Goal: Transaction & Acquisition: Purchase product/service

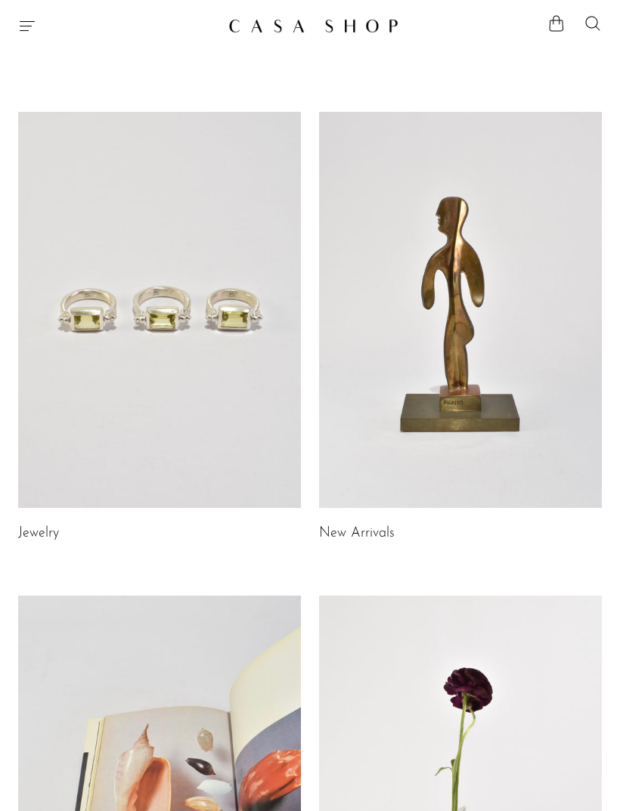
click at [33, 21] on icon "Menu" at bounding box center [27, 26] width 15 height 10
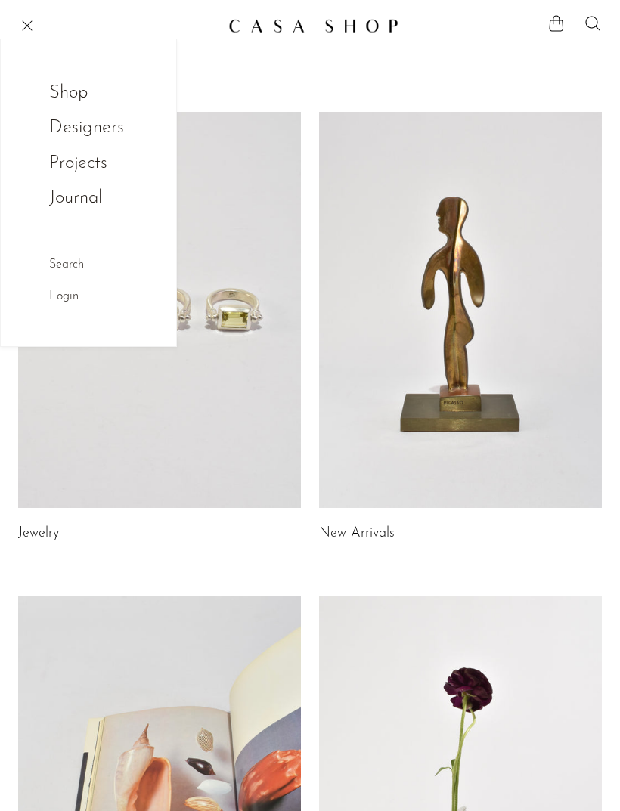
click at [57, 103] on link "Shop" at bounding box center [78, 93] width 59 height 29
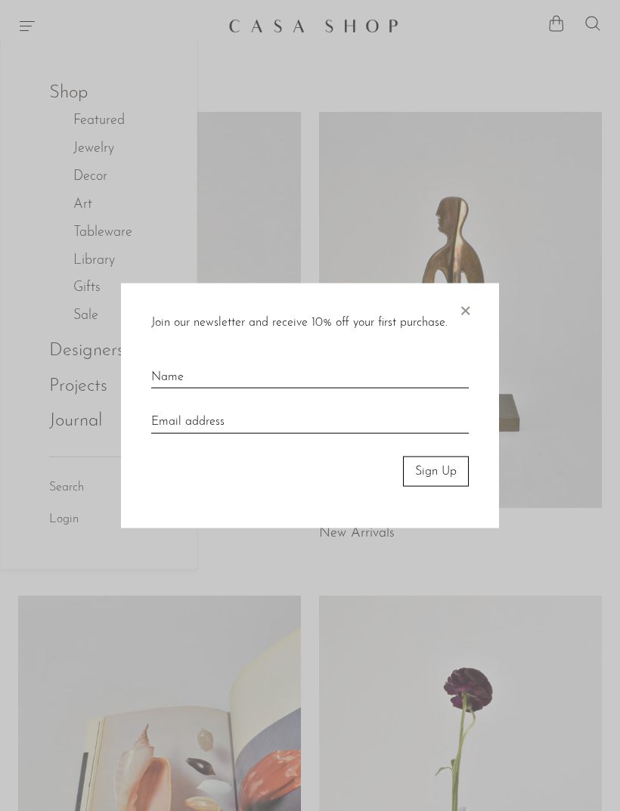
click at [470, 316] on span "×" at bounding box center [465, 307] width 15 height 48
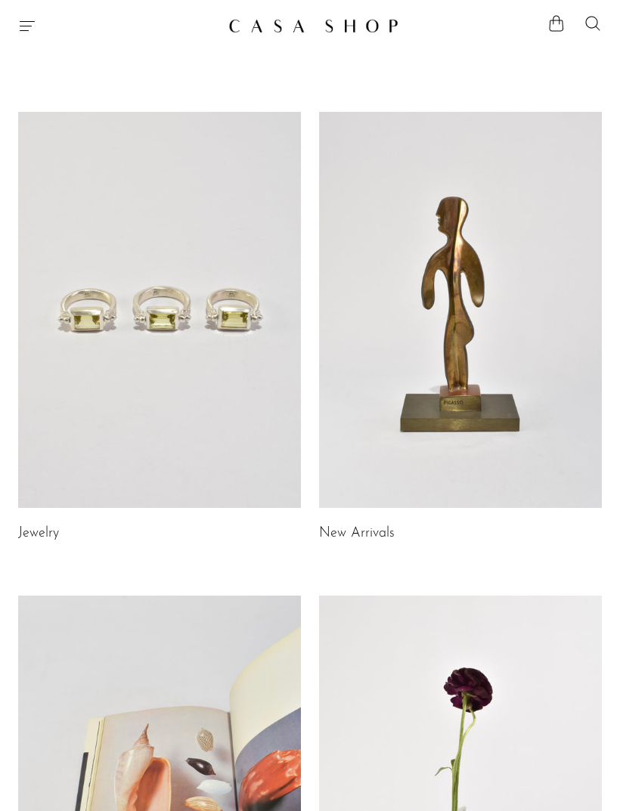
click at [31, 33] on icon "Menu" at bounding box center [27, 26] width 18 height 18
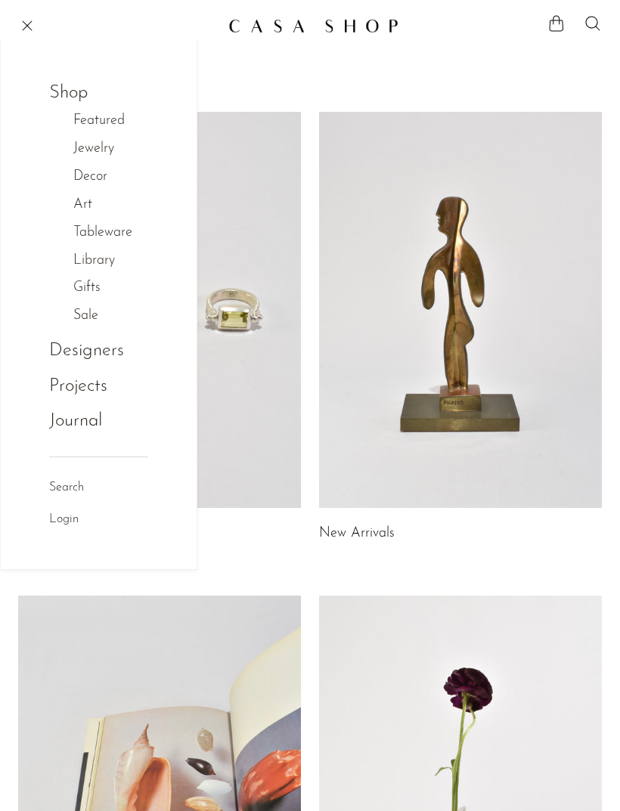
click at [88, 253] on link "Library" at bounding box center [101, 261] width 57 height 22
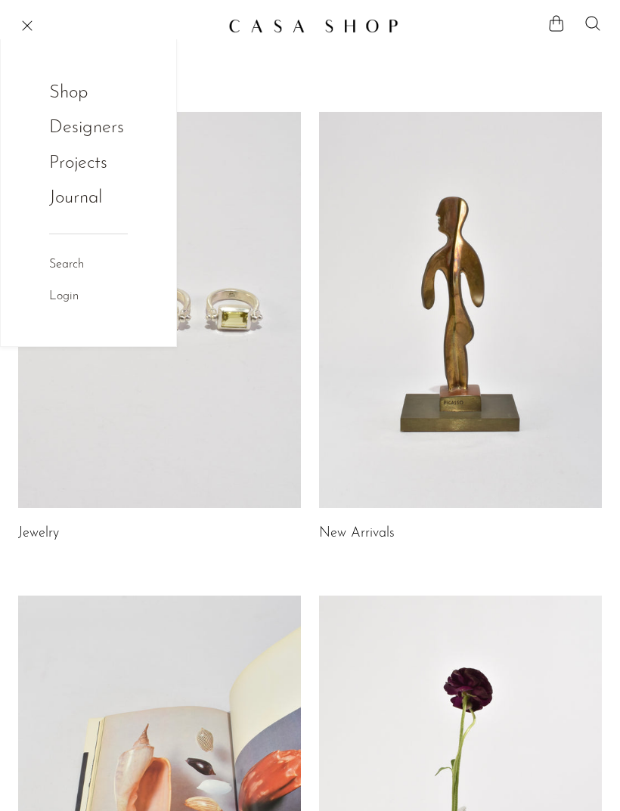
click at [23, 29] on span "Menu" at bounding box center [27, 26] width 18 height 18
click at [69, 95] on link "Shop" at bounding box center [78, 93] width 59 height 29
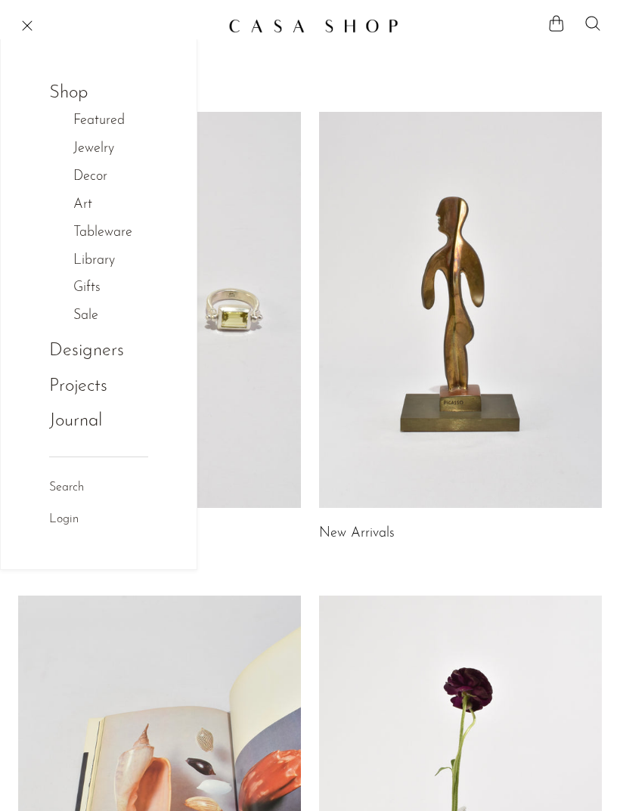
click at [88, 235] on link "Tableware" at bounding box center [110, 233] width 75 height 22
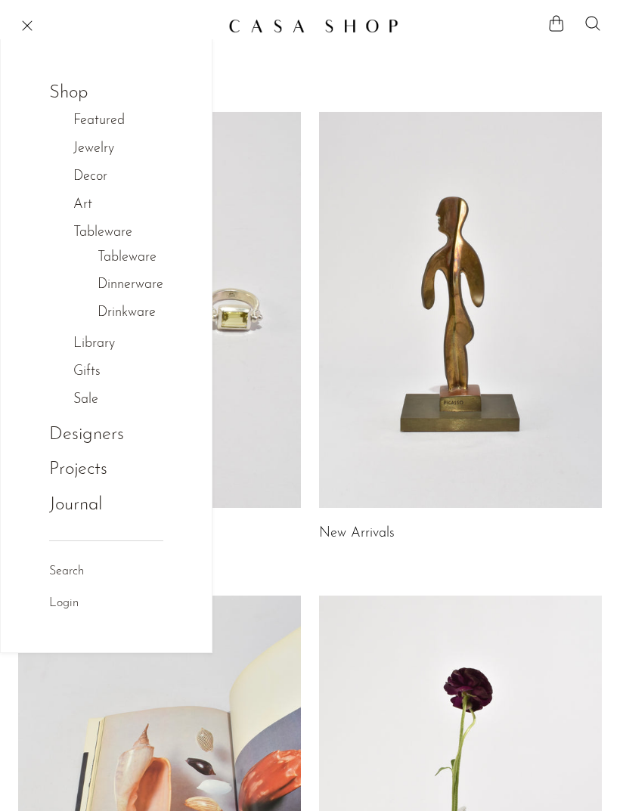
click at [109, 253] on link "Tableware" at bounding box center [127, 258] width 59 height 22
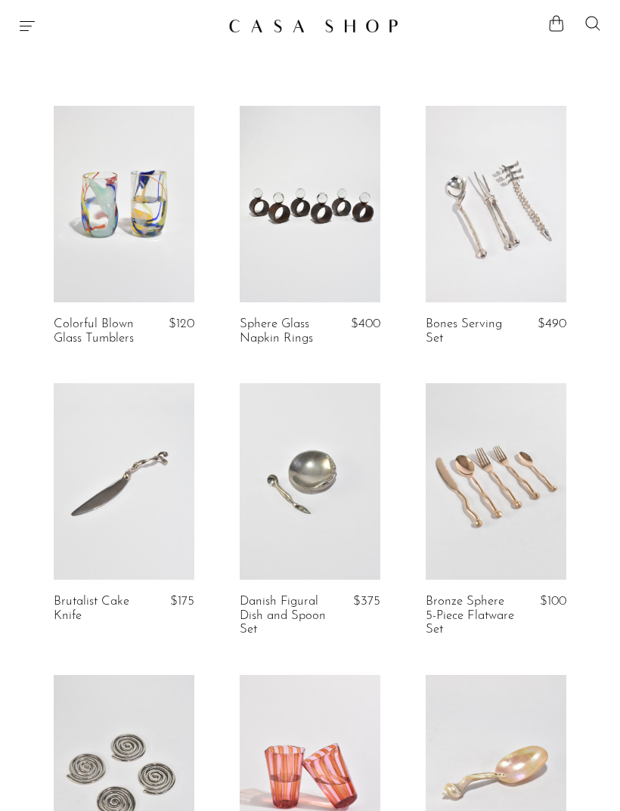
click at [29, 26] on icon "Menu" at bounding box center [27, 26] width 15 height 10
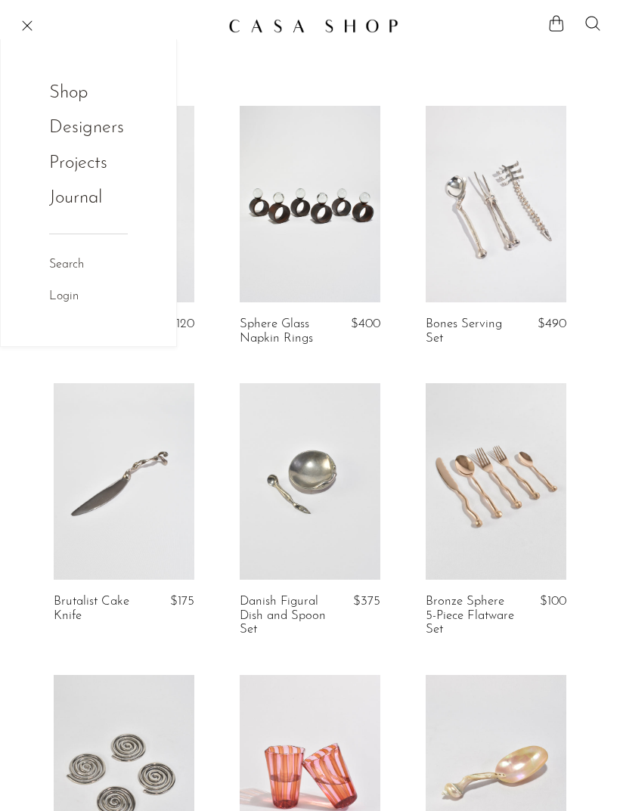
click at [57, 92] on link "Shop" at bounding box center [78, 93] width 59 height 29
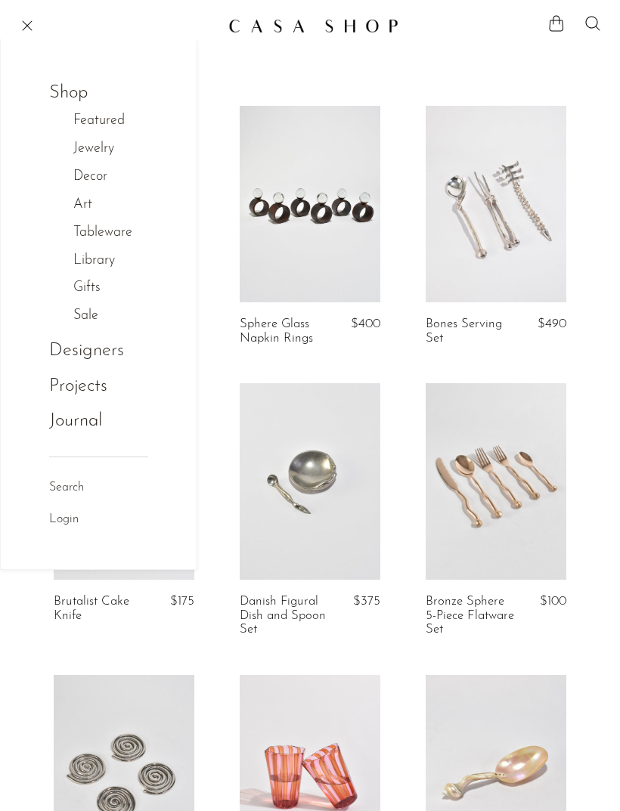
click at [82, 226] on link "Tableware" at bounding box center [110, 233] width 75 height 22
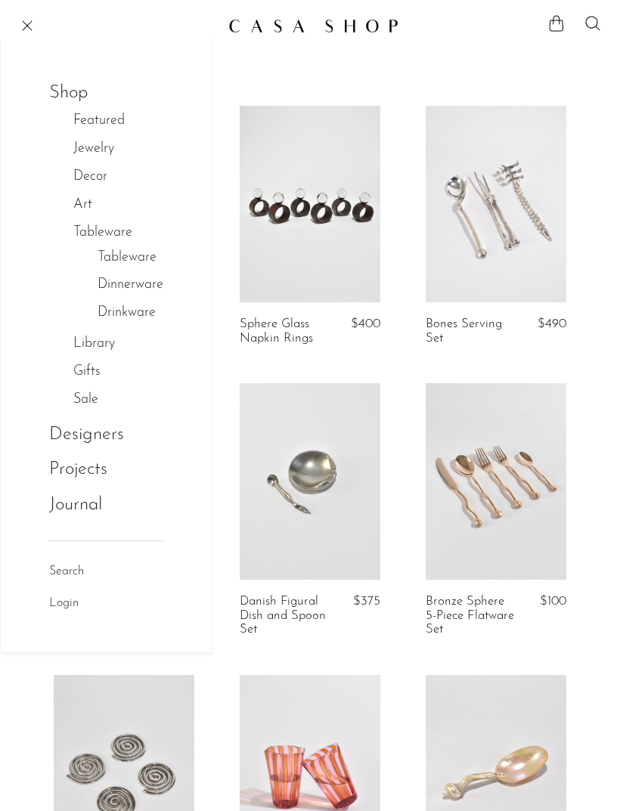
click at [118, 310] on link "Drinkware" at bounding box center [127, 313] width 58 height 22
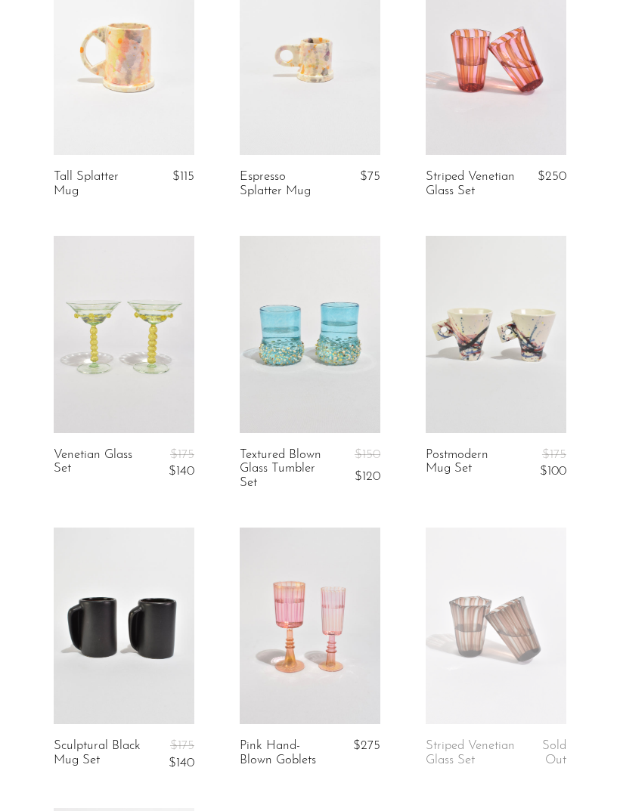
scroll to position [403, 0]
